Goal: Find specific page/section: Find specific page/section

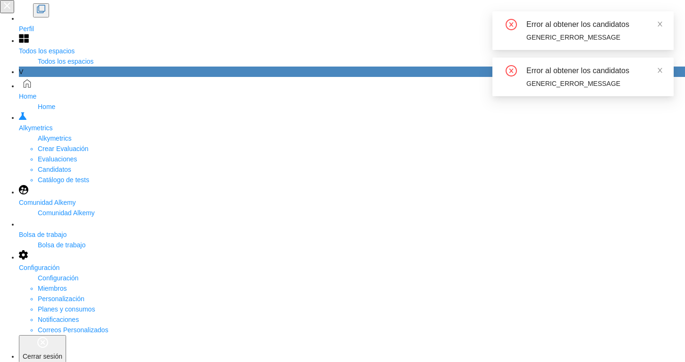
click at [655, 73] on div "Error al obtener los candidatos" at bounding box center [594, 70] width 136 height 11
click at [661, 27] on icon "close" at bounding box center [659, 24] width 7 height 7
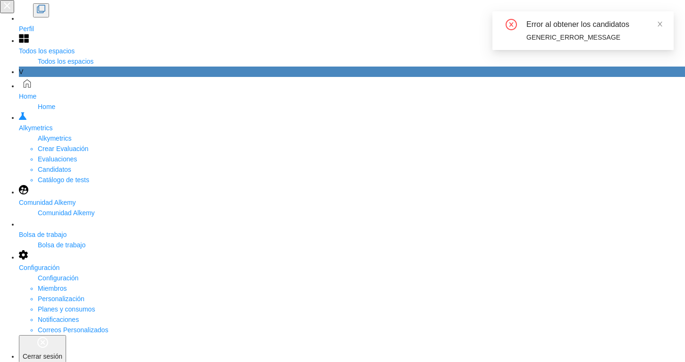
click at [663, 27] on div "Error al obtener los candidatos GENERIC_ERROR_MESSAGE" at bounding box center [582, 30] width 181 height 39
click at [660, 25] on icon "close" at bounding box center [659, 24] width 5 height 5
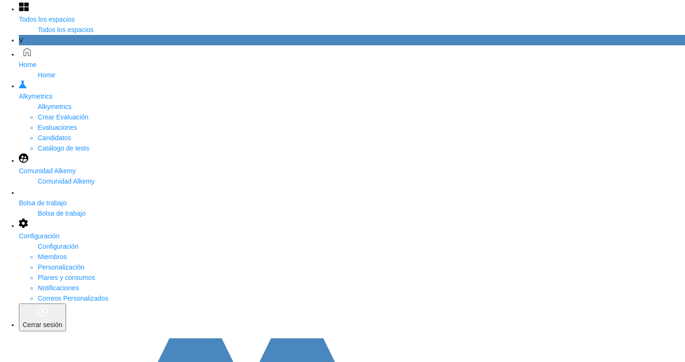
scroll to position [33, 0]
